Goal: Obtain resource: Download file/media

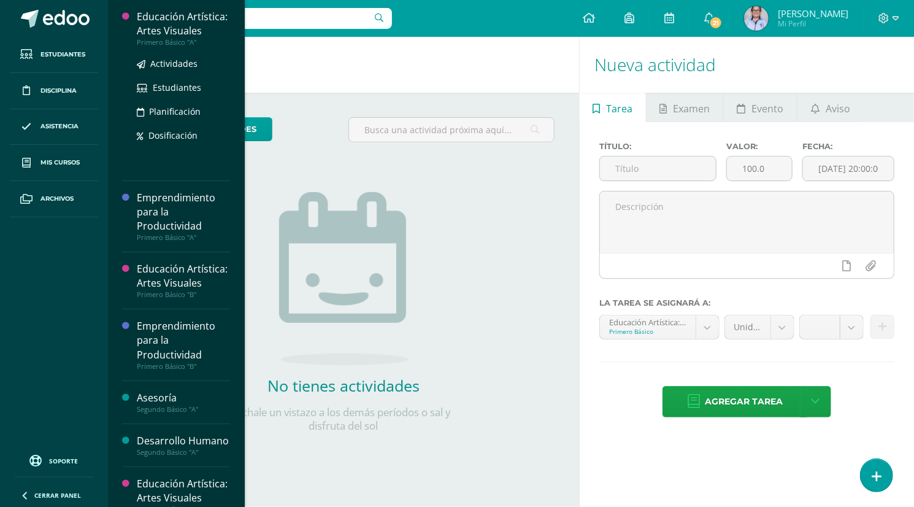
click at [171, 38] on div "Educación Artística: Artes Visuales" at bounding box center [183, 24] width 93 height 28
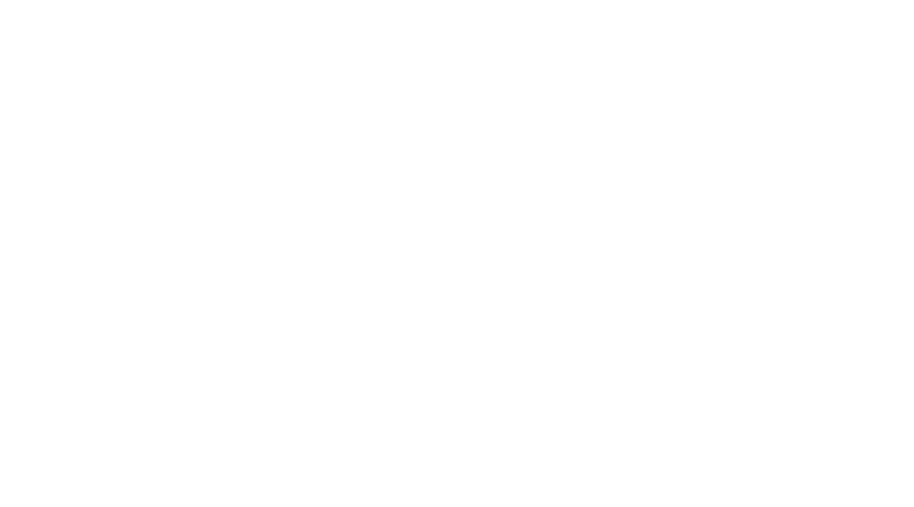
click at [0, 0] on html at bounding box center [0, 0] width 0 height 0
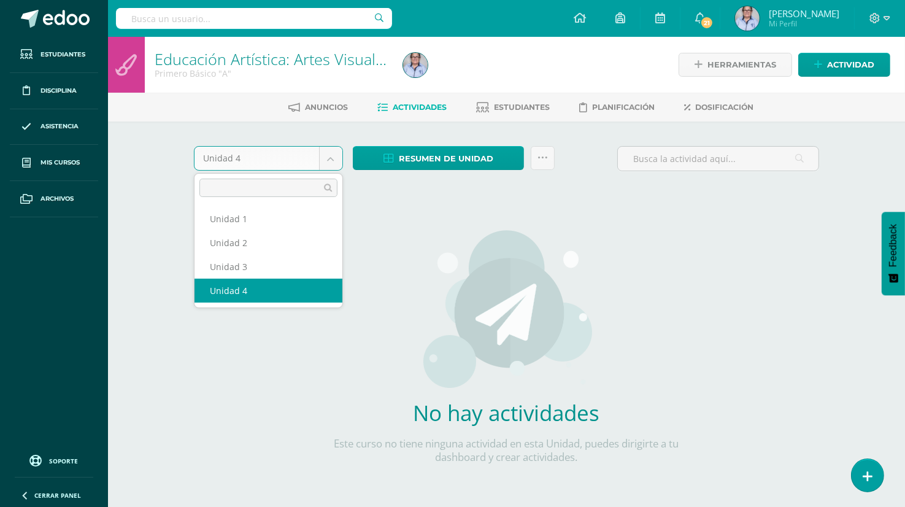
click at [331, 160] on body "Estudiantes Disciplina Asistencia Mis cursos Archivos Soporte Ayuda Reportar un…" at bounding box center [452, 263] width 905 height 527
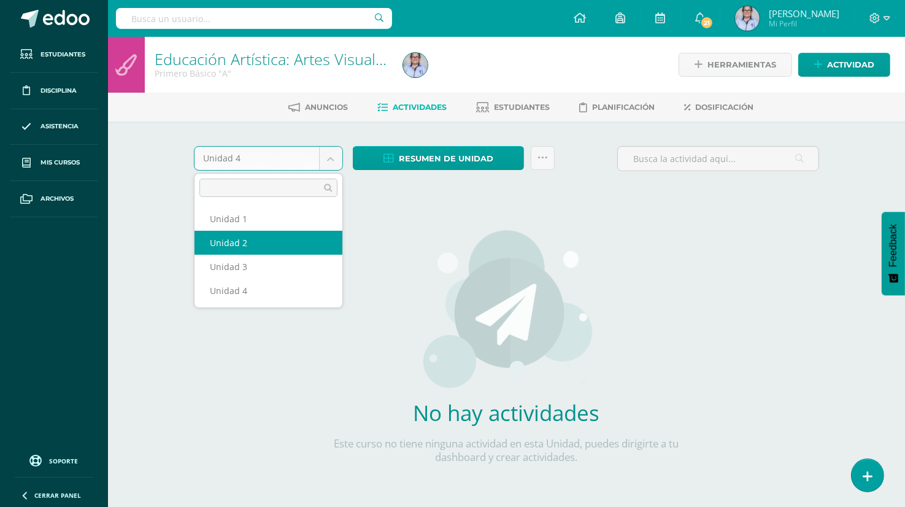
select select "Unidad 2"
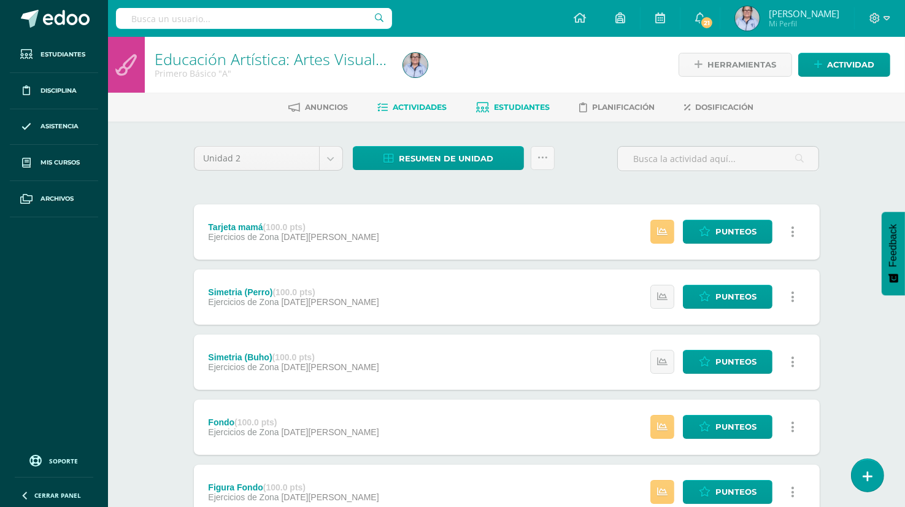
click at [531, 104] on span "Estudiantes" at bounding box center [523, 106] width 56 height 9
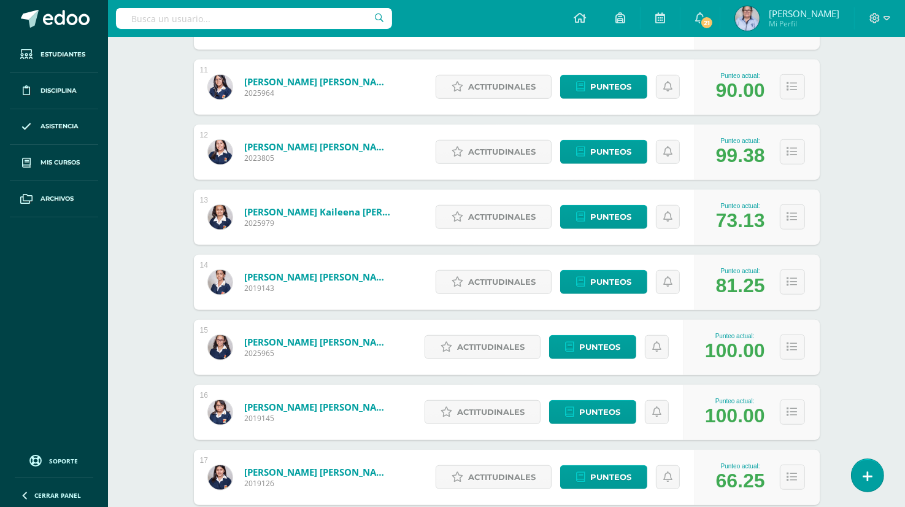
scroll to position [863, 0]
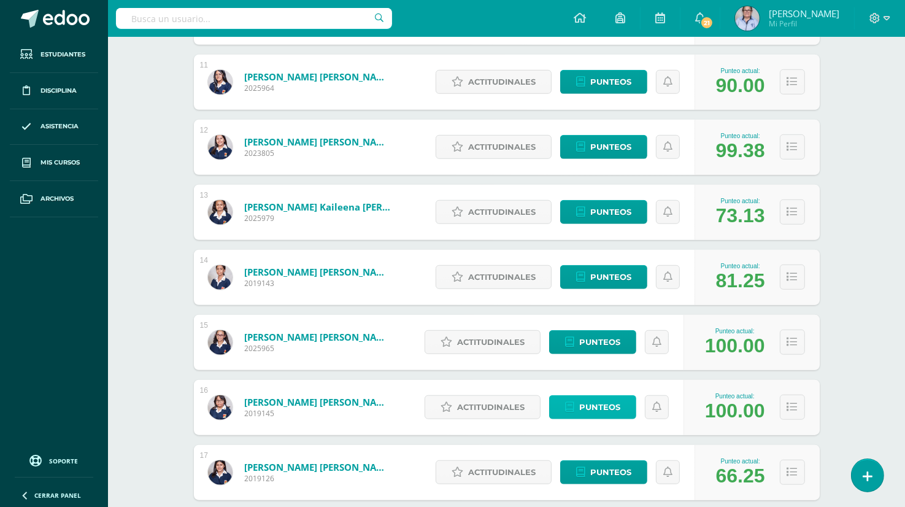
click at [580, 404] on span "Punteos" at bounding box center [599, 407] width 41 height 23
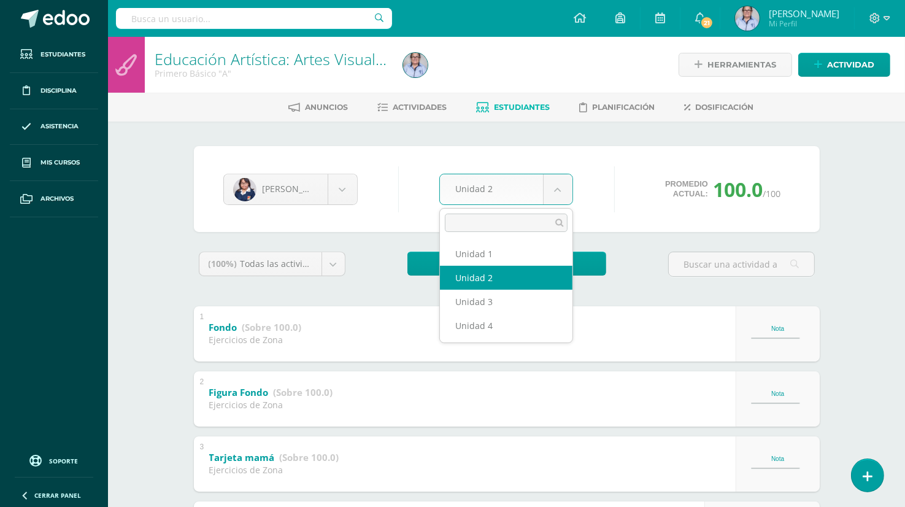
click at [555, 193] on body "Estudiantes Disciplina Asistencia Mis cursos Archivos Soporte Ayuda Reportar un…" at bounding box center [452, 449] width 905 height 898
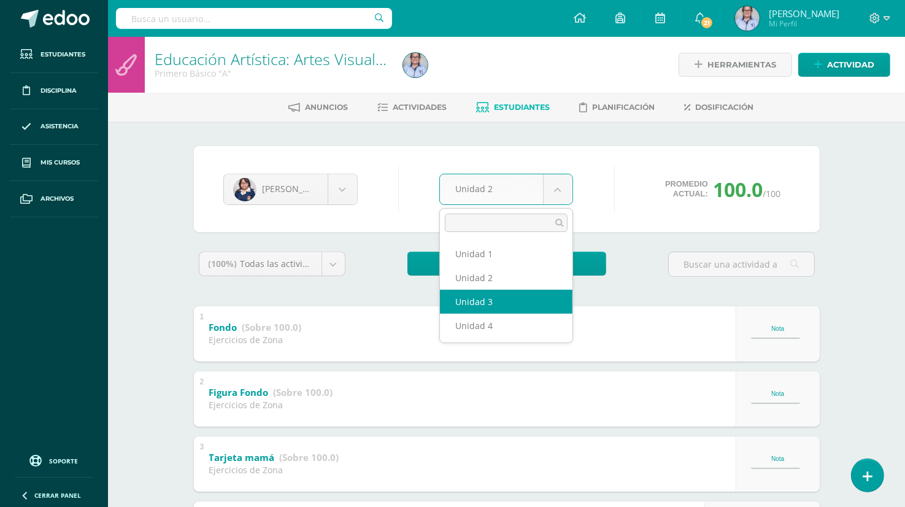
select select "Unidad 3"
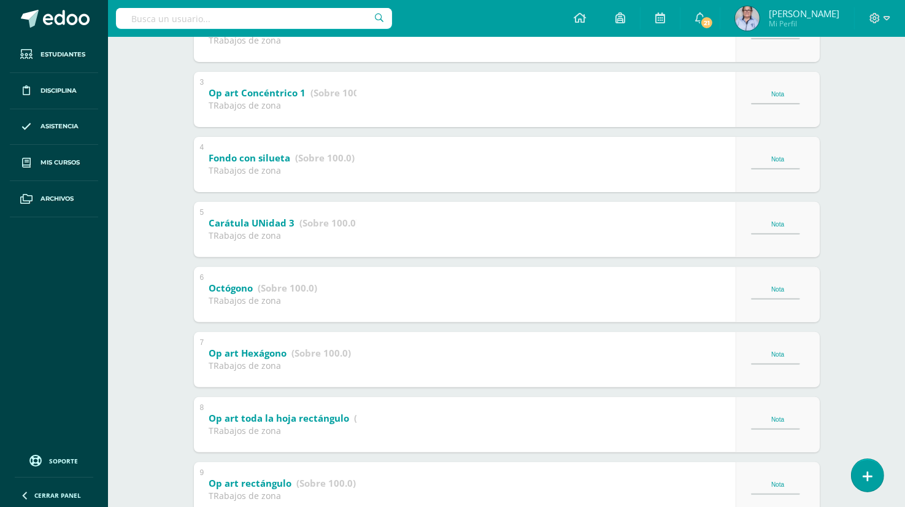
scroll to position [419, 0]
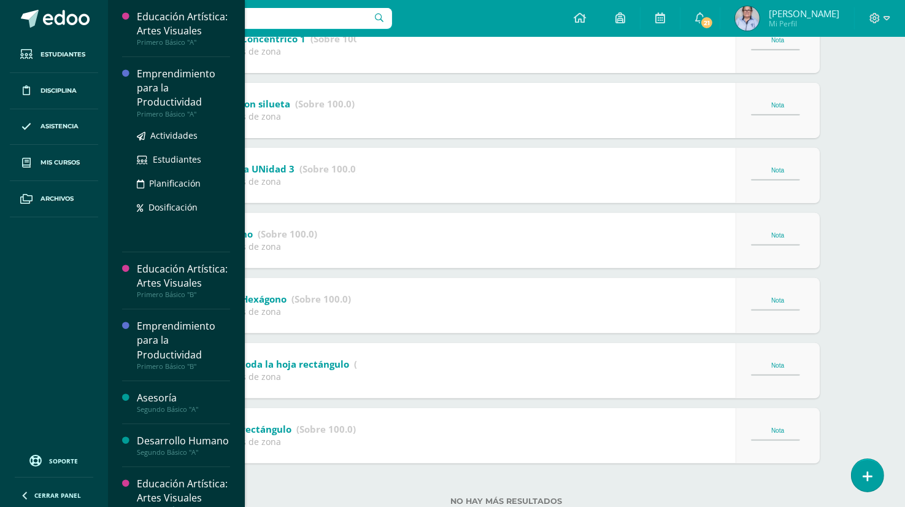
click at [182, 107] on div "Emprendimiento para la Productividad" at bounding box center [183, 88] width 93 height 42
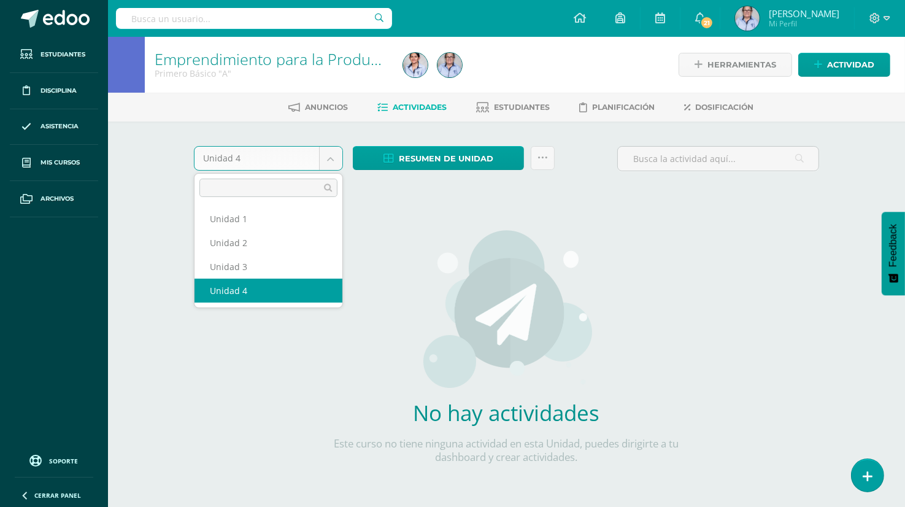
click at [334, 161] on body "Estudiantes Disciplina Asistencia Mis cursos Archivos Soporte Ayuda Reportar un…" at bounding box center [452, 263] width 905 height 527
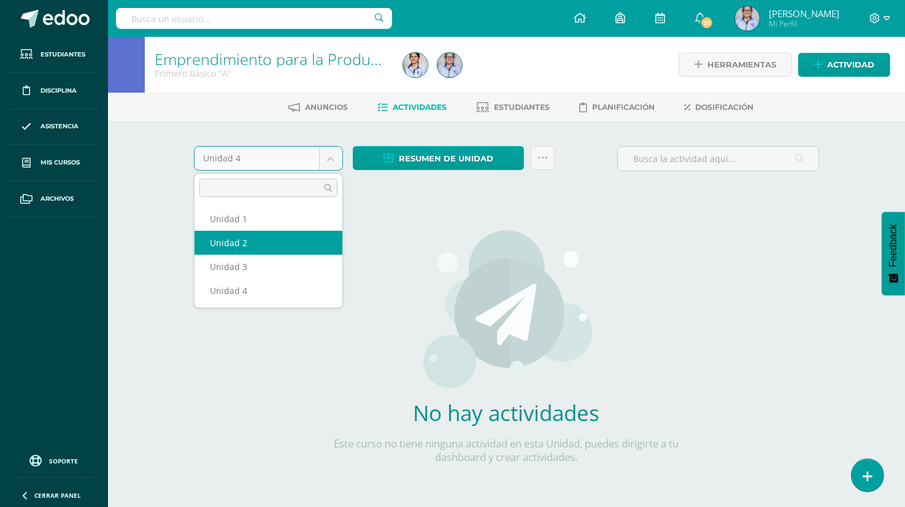
select select "Unidad 2"
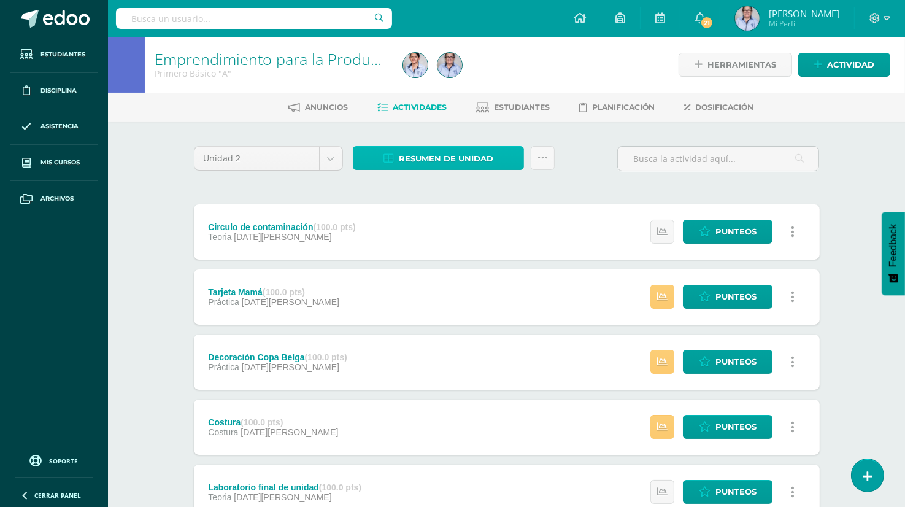
click at [437, 161] on span "Resumen de unidad" at bounding box center [446, 158] width 95 height 23
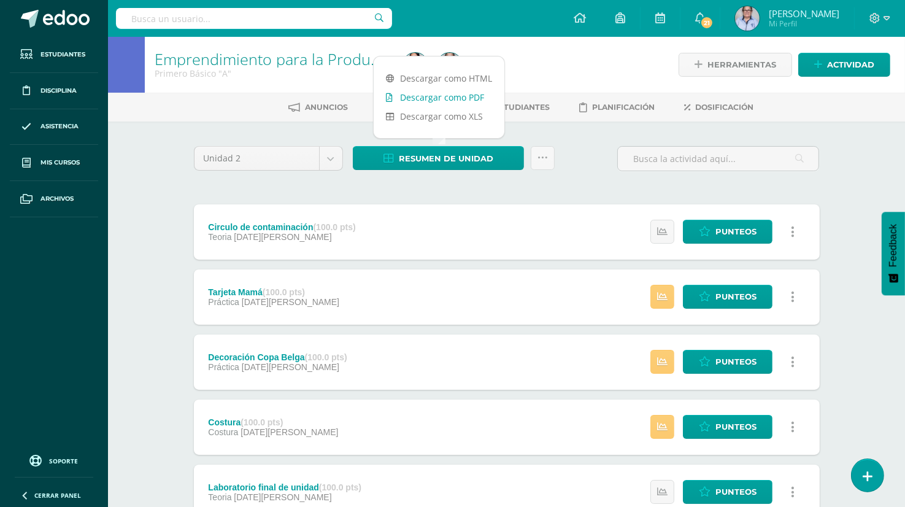
click at [472, 93] on link "Descargar como PDF" at bounding box center [439, 97] width 131 height 19
